Goal: Information Seeking & Learning: Learn about a topic

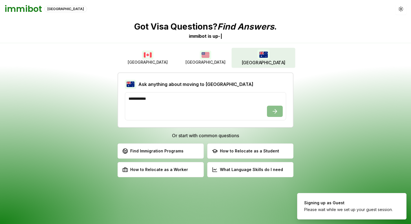
click at [261, 54] on img "button" at bounding box center [263, 55] width 12 height 10
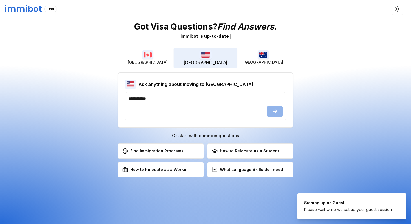
click at [220, 51] on button "[GEOGRAPHIC_DATA]" at bounding box center [206, 58] width 64 height 20
click at [199, 54] on button "[GEOGRAPHIC_DATA]" at bounding box center [206, 58] width 64 height 20
click at [161, 56] on button "[GEOGRAPHIC_DATA]" at bounding box center [148, 58] width 58 height 18
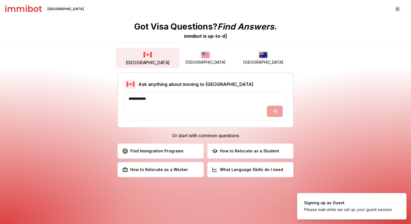
click at [204, 58] on img "button" at bounding box center [205, 55] width 11 height 9
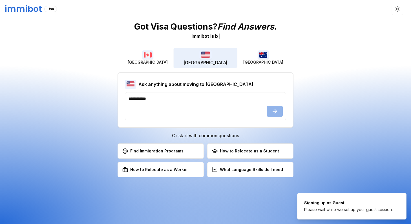
click at [260, 54] on img "button" at bounding box center [263, 55] width 11 height 9
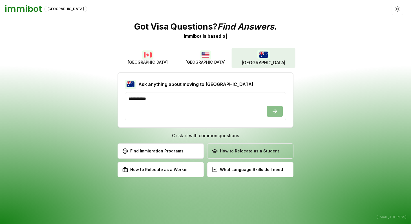
click at [238, 152] on div "How to Relocate as a Student" at bounding box center [245, 151] width 67 height 6
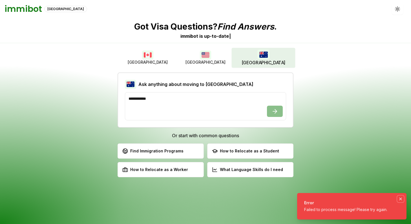
click at [402, 199] on icon "Notifications (F8)" at bounding box center [401, 199] width 5 height 5
